Goal: Task Accomplishment & Management: Complete application form

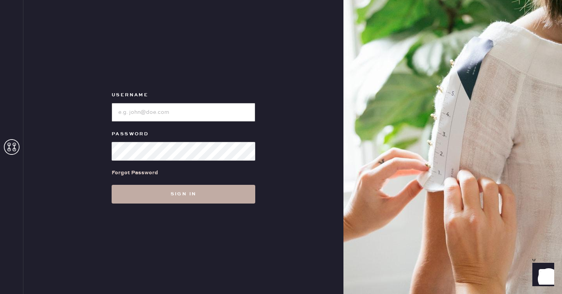
type input "reformationseattle"
click at [205, 194] on button "Sign in" at bounding box center [184, 194] width 144 height 19
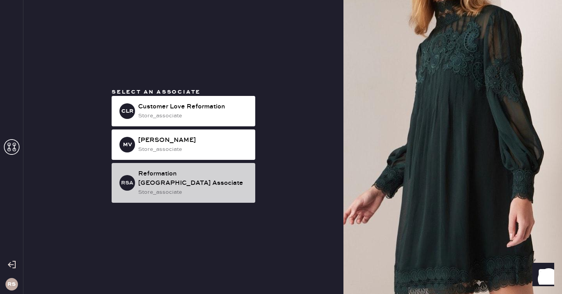
click at [182, 182] on div "Reformation [GEOGRAPHIC_DATA] Associate" at bounding box center [193, 178] width 111 height 19
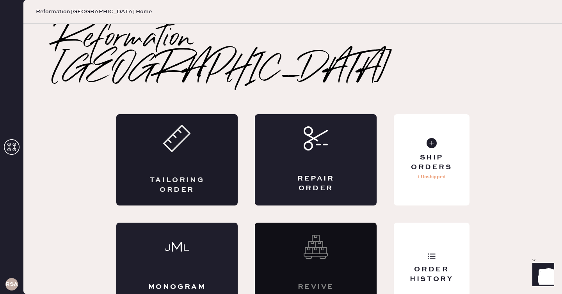
click at [183, 176] on div "Tailoring Order" at bounding box center [177, 186] width 59 height 20
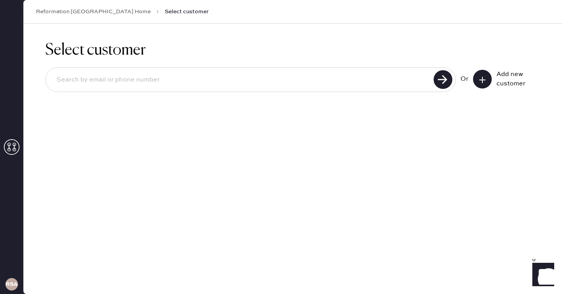
click at [112, 86] on input at bounding box center [240, 80] width 381 height 18
click at [128, 80] on input at bounding box center [240, 80] width 381 height 18
paste input "[EMAIL_ADDRESS][DOMAIN_NAME]"
type input "[EMAIL_ADDRESS][DOMAIN_NAME]"
click at [442, 81] on use at bounding box center [443, 79] width 19 height 19
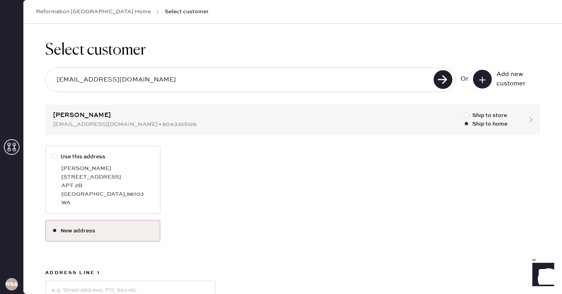
click at [55, 155] on div at bounding box center [54, 156] width 5 height 5
click at [52, 153] on input "Use this address" at bounding box center [52, 153] width 0 height 0
radio input "true"
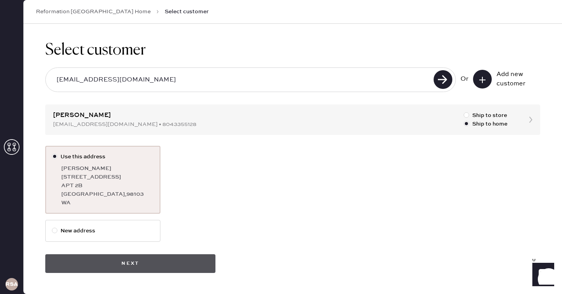
click at [168, 258] on button "Next" at bounding box center [130, 264] width 170 height 19
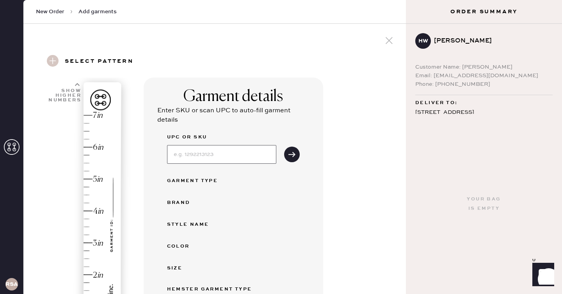
click at [203, 155] on input at bounding box center [221, 154] width 109 height 19
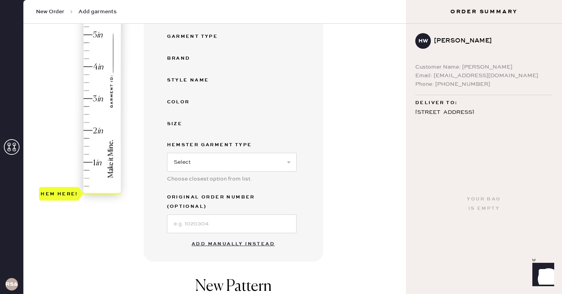
scroll to position [144, 0]
click at [223, 237] on button "Add manually instead" at bounding box center [233, 245] width 93 height 16
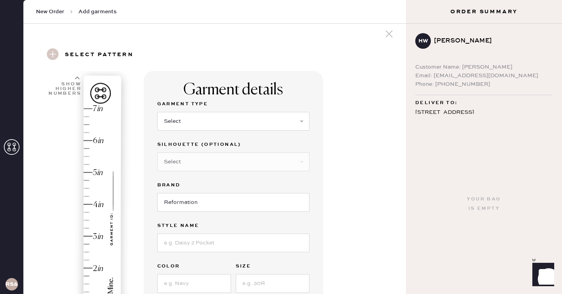
scroll to position [4, 0]
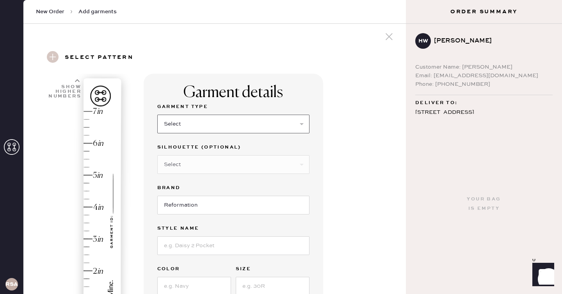
click at [233, 121] on select "Select Basic Skirt Jeans Leggings Pants Shorts Basic Sleeved Dress Basic Sleeve…" at bounding box center [233, 124] width 152 height 19
select select "2"
click at [157, 115] on select "Select Basic Skirt Jeans Leggings Pants Shorts Basic Sleeved Dress Basic Sleeve…" at bounding box center [233, 124] width 152 height 19
click at [219, 160] on select "Select Shorts Cropped Flare Boot Cut Straight Skinny Other" at bounding box center [233, 164] width 152 height 19
select select "other"
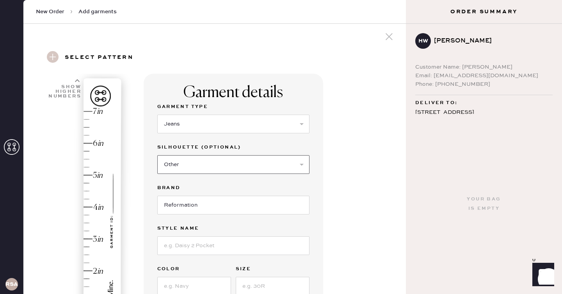
click at [157, 155] on select "Select Shorts Cropped Flare Boot Cut Straight Skinny Other" at bounding box center [233, 164] width 152 height 19
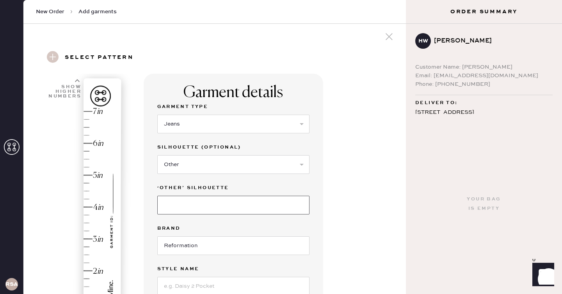
click at [217, 203] on input at bounding box center [233, 205] width 152 height 19
type input "Wide"
click at [216, 249] on input "Reformation" at bounding box center [233, 246] width 152 height 19
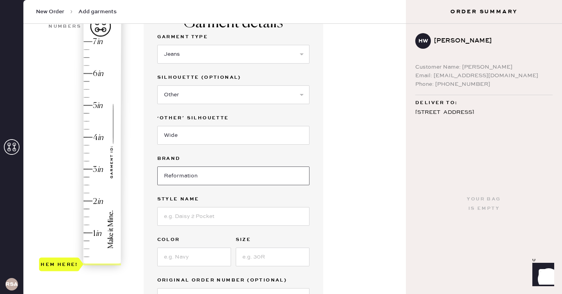
scroll to position [75, 0]
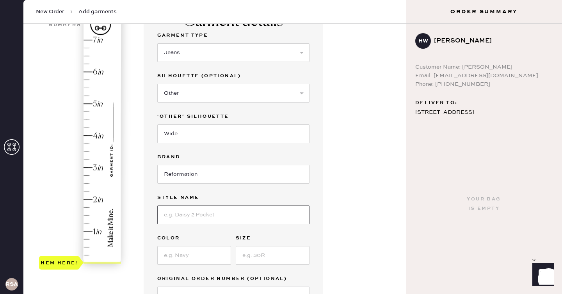
click at [188, 220] on input at bounding box center [233, 215] width 152 height 19
type input "[PERSON_NAME]"
click at [187, 258] on input at bounding box center [194, 255] width 74 height 19
type input "Ahurani exposed [PERSON_NAME]"
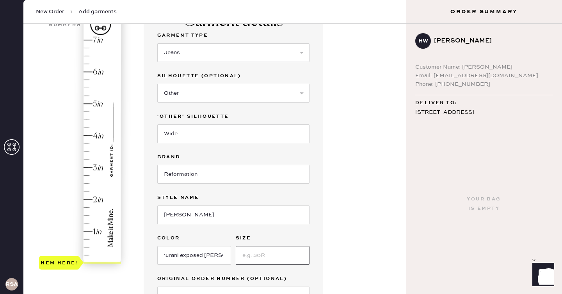
click at [267, 254] on input at bounding box center [273, 255] width 74 height 19
type input "26"
click at [359, 233] on div "Garment details Garment Type Select Basic Skirt Jeans Leggings Pants Shorts Bas…" at bounding box center [272, 244] width 256 height 484
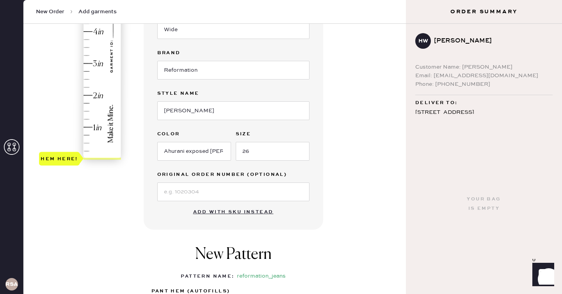
scroll to position [184, 0]
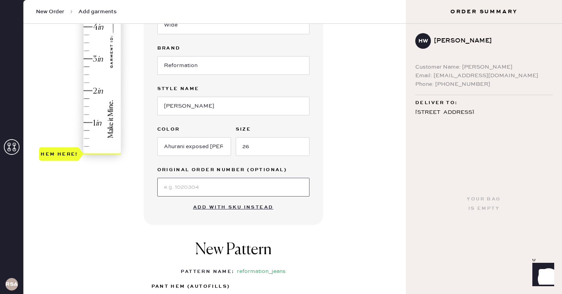
click at [221, 186] on input at bounding box center [233, 187] width 152 height 19
click at [177, 188] on input at bounding box center [233, 187] width 152 height 19
paste input "S32703776"
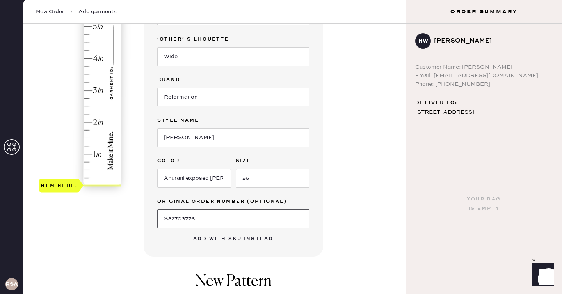
scroll to position [153, 0]
type input "S32703776"
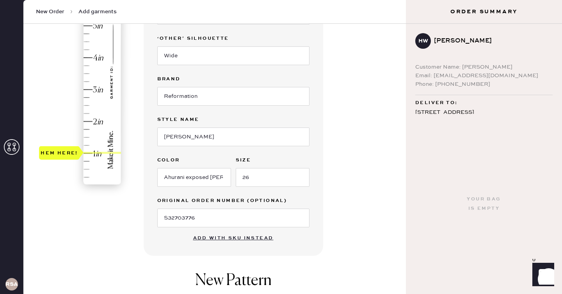
type input "1.25"
drag, startPoint x: 54, startPoint y: 182, endPoint x: 52, endPoint y: 146, distance: 35.6
click at [52, 146] on div "Hem here!" at bounding box center [59, 145] width 37 height 9
click at [360, 126] on div "Garment details Garment Type Select Basic Skirt Jeans Leggings Pants Shorts Bas…" at bounding box center [272, 166] width 256 height 484
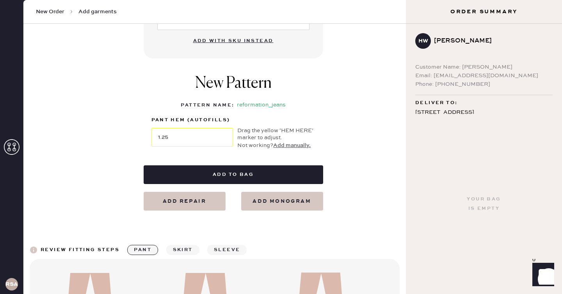
scroll to position [362, 0]
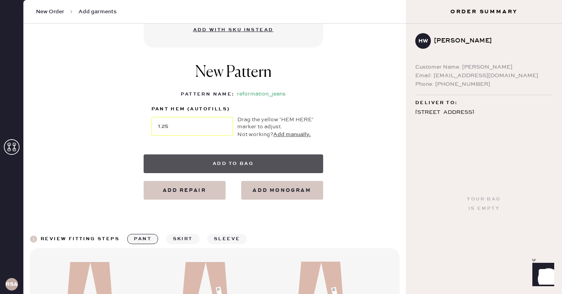
click at [264, 162] on button "Add to bag" at bounding box center [234, 164] width 180 height 19
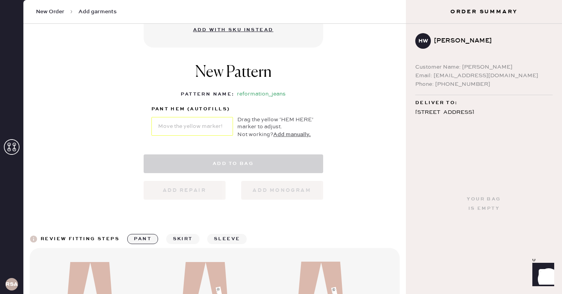
select select "2"
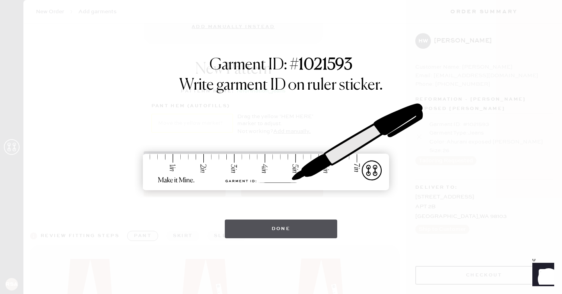
click at [279, 229] on button "Done" at bounding box center [281, 229] width 113 height 19
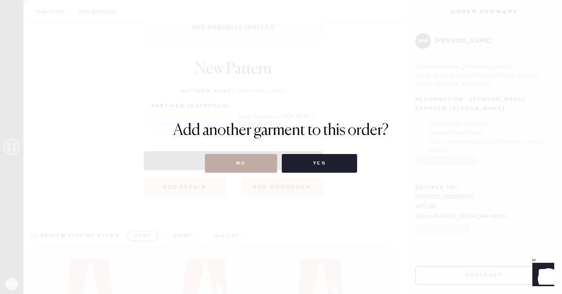
click at [245, 164] on button "No" at bounding box center [241, 163] width 72 height 19
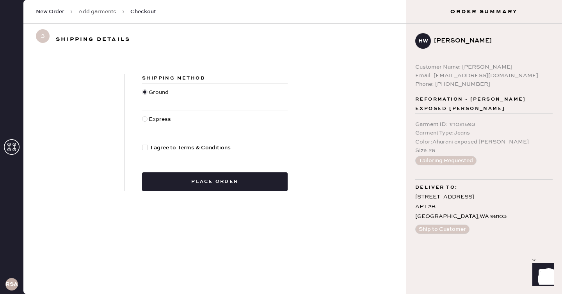
click at [148, 149] on div at bounding box center [146, 148] width 9 height 9
click at [142, 144] on input "I agree to Terms & Conditions" at bounding box center [142, 144] width 0 height 0
checkbox input "true"
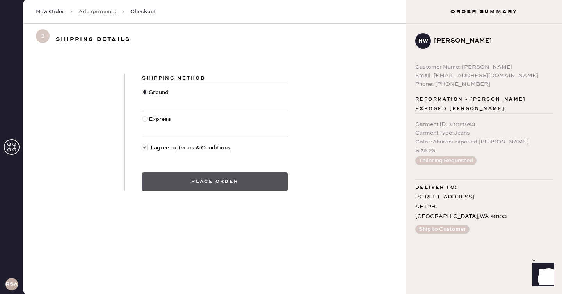
click at [203, 178] on button "Place order" at bounding box center [215, 182] width 146 height 19
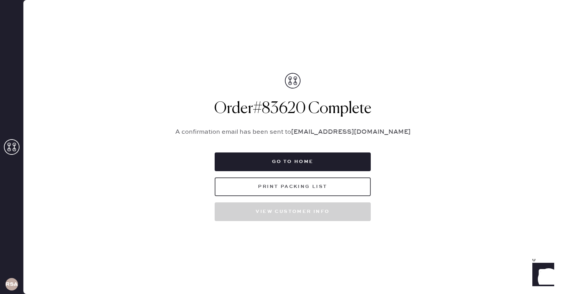
click at [317, 191] on button "Print Packing List" at bounding box center [293, 187] width 156 height 19
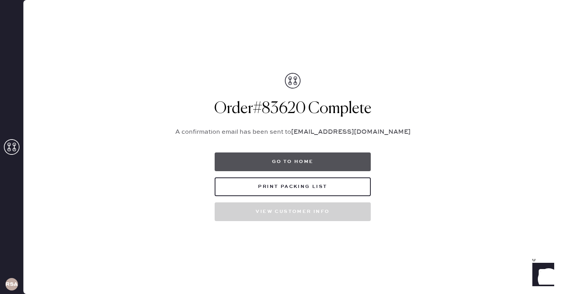
click at [316, 167] on button "Go to home" at bounding box center [293, 162] width 156 height 19
